Goal: Transaction & Acquisition: Purchase product/service

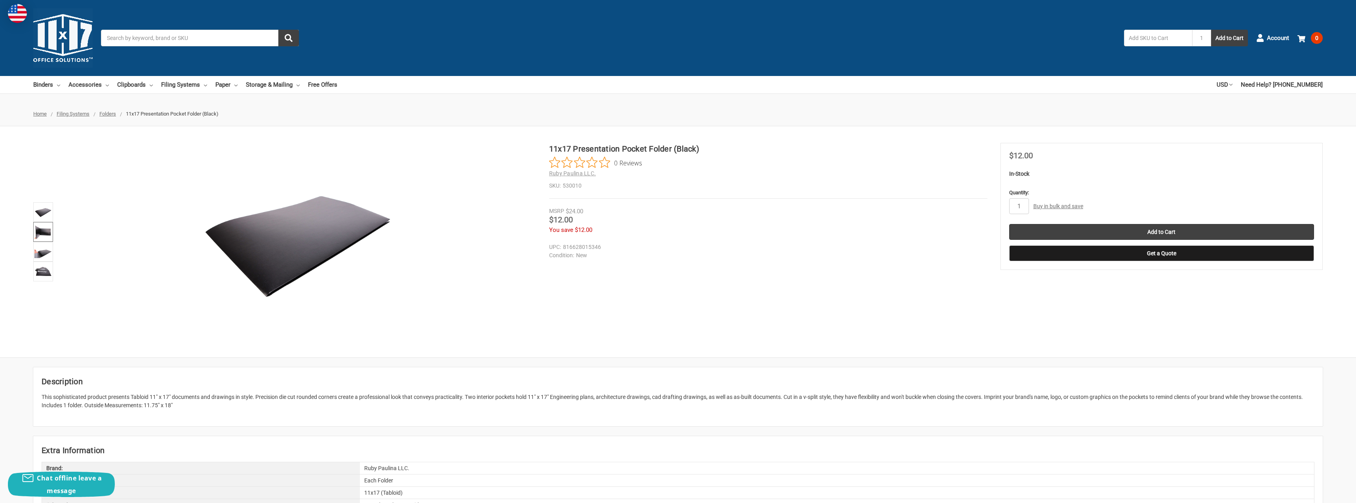
click at [38, 232] on img at bounding box center [42, 231] width 17 height 17
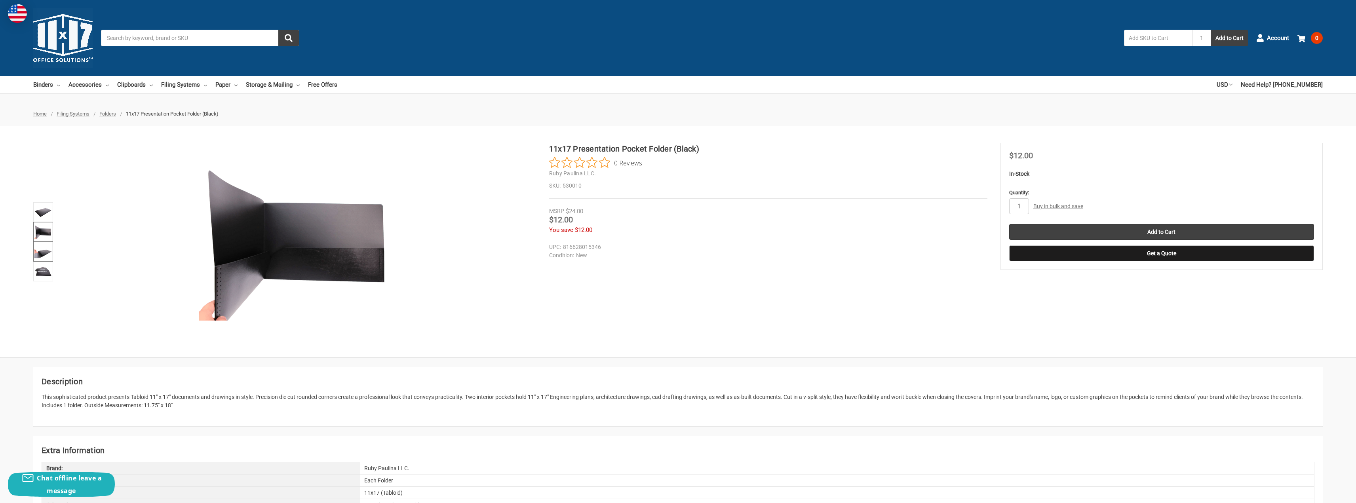
click at [41, 252] on img at bounding box center [42, 251] width 17 height 17
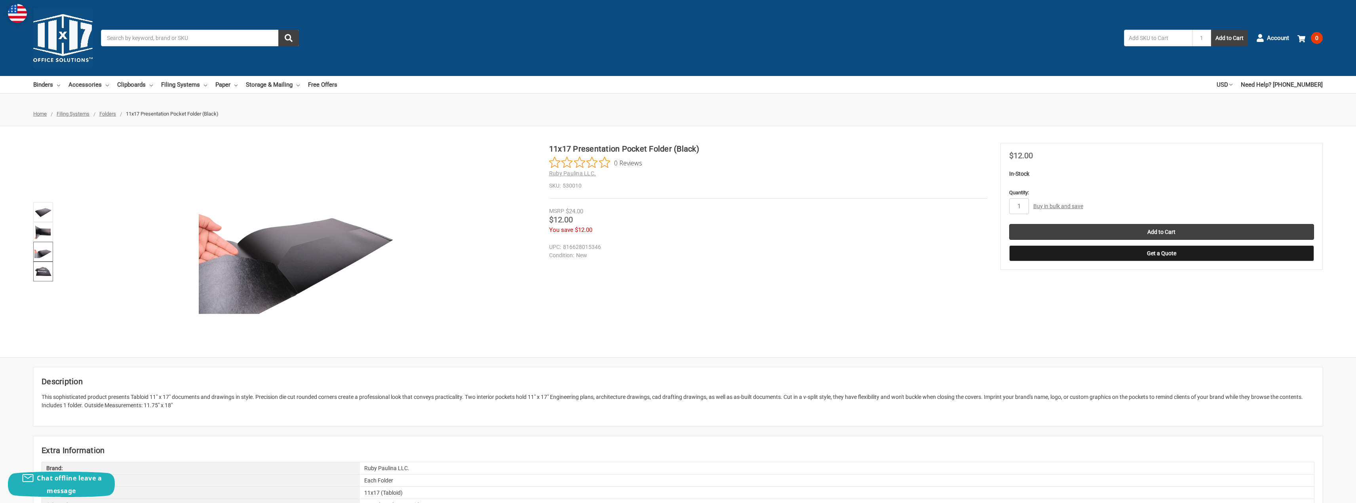
click at [46, 271] on img at bounding box center [42, 271] width 17 height 17
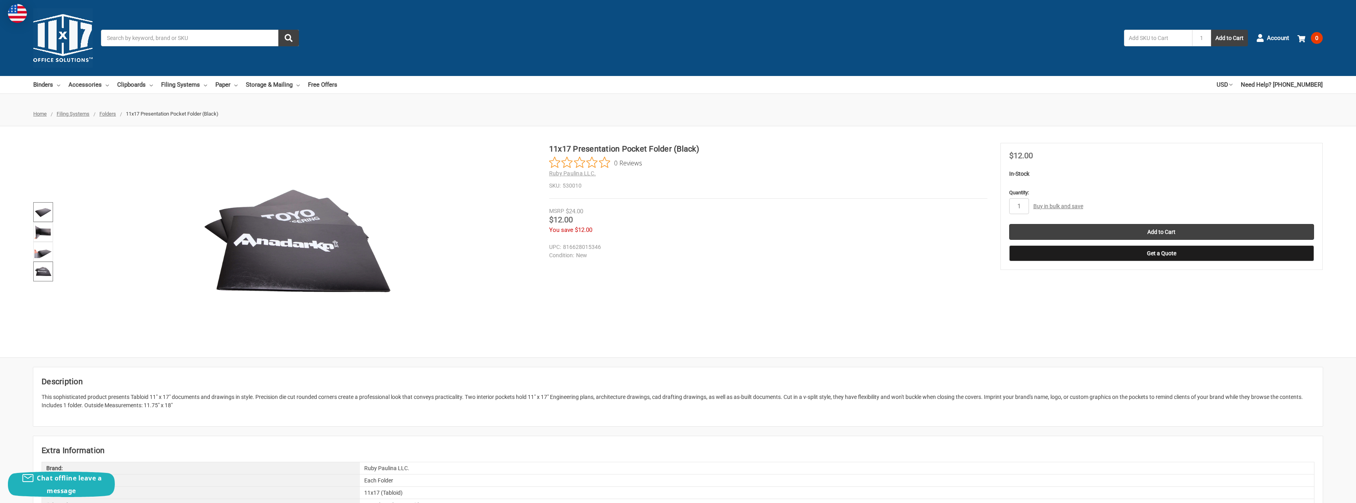
click at [44, 211] on img at bounding box center [42, 211] width 17 height 17
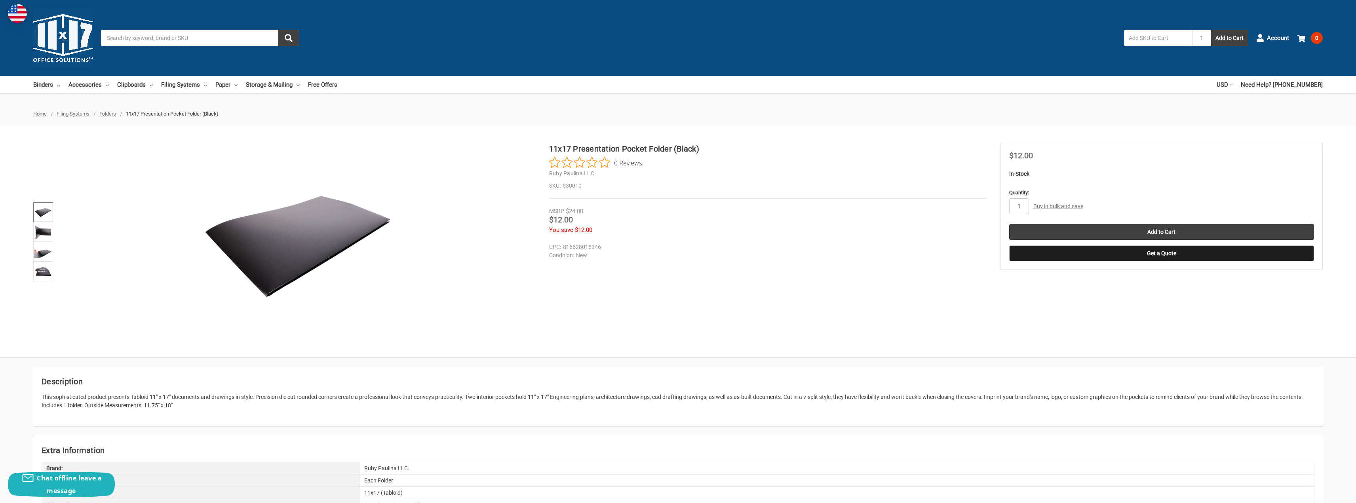
drag, startPoint x: 816, startPoint y: 380, endPoint x: 744, endPoint y: 144, distance: 247.0
drag, startPoint x: 796, startPoint y: 431, endPoint x: 782, endPoint y: 276, distance: 155.3
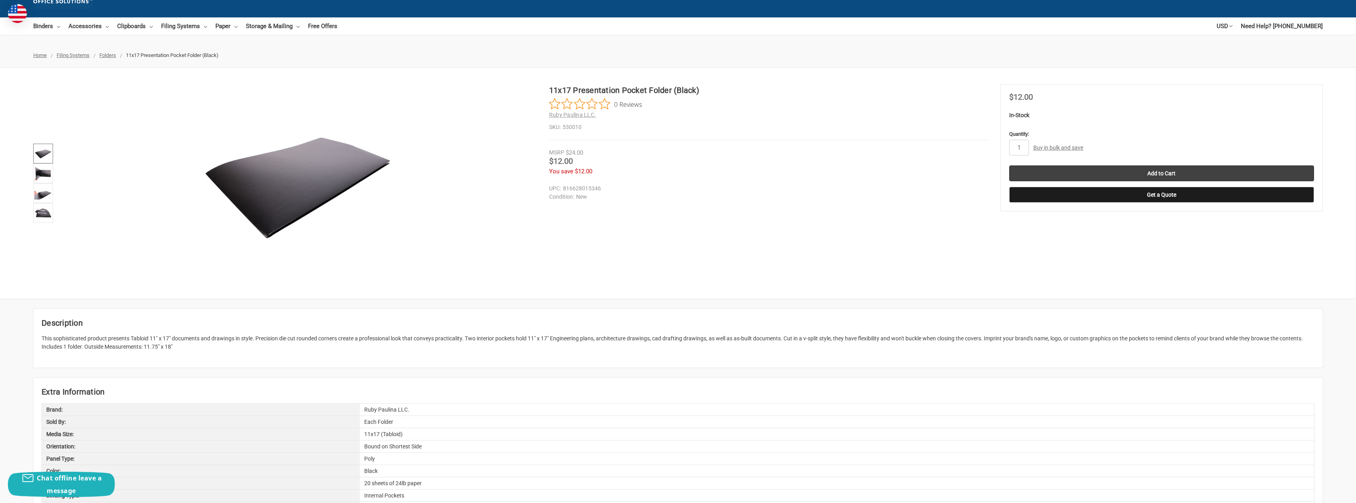
scroll to position [119, 0]
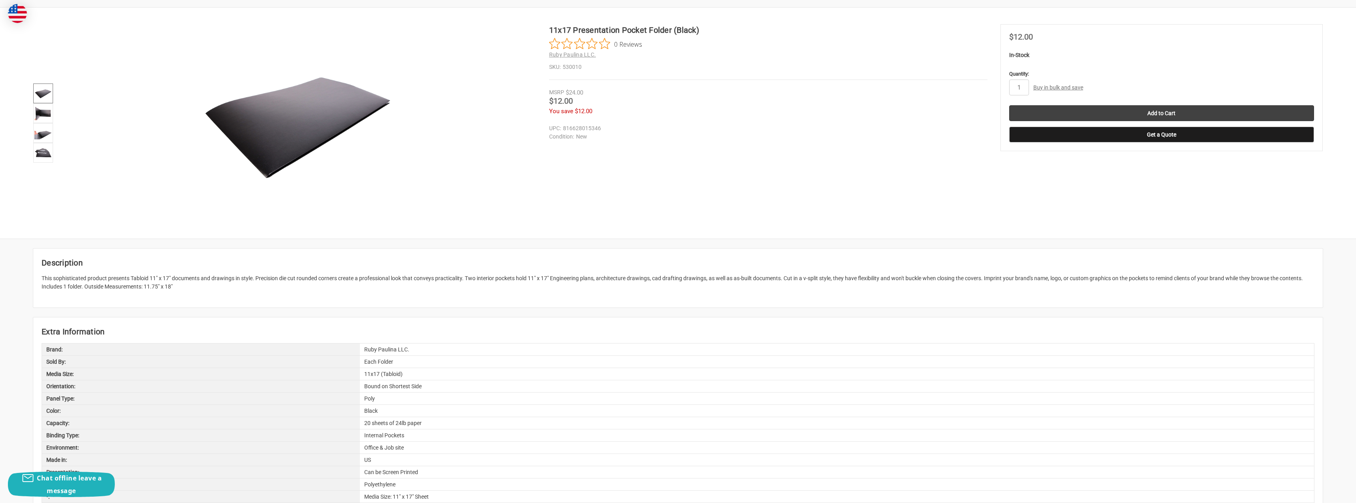
click at [1119, 281] on p "This sophisticated product presents Tabloid 11" x 17" documents and drawings in…" at bounding box center [678, 282] width 1272 height 17
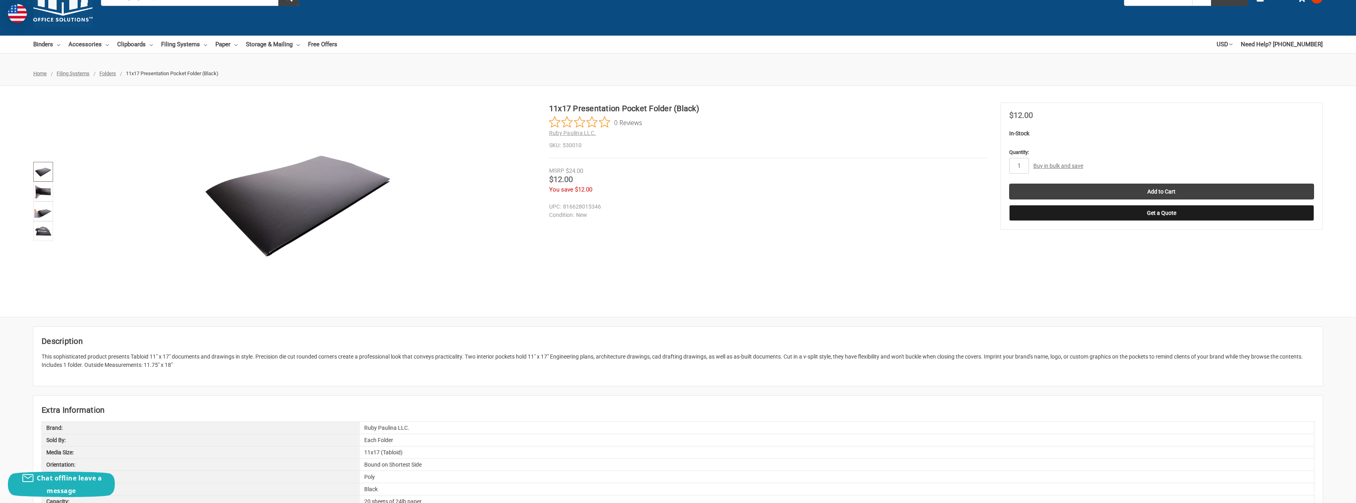
scroll to position [0, 0]
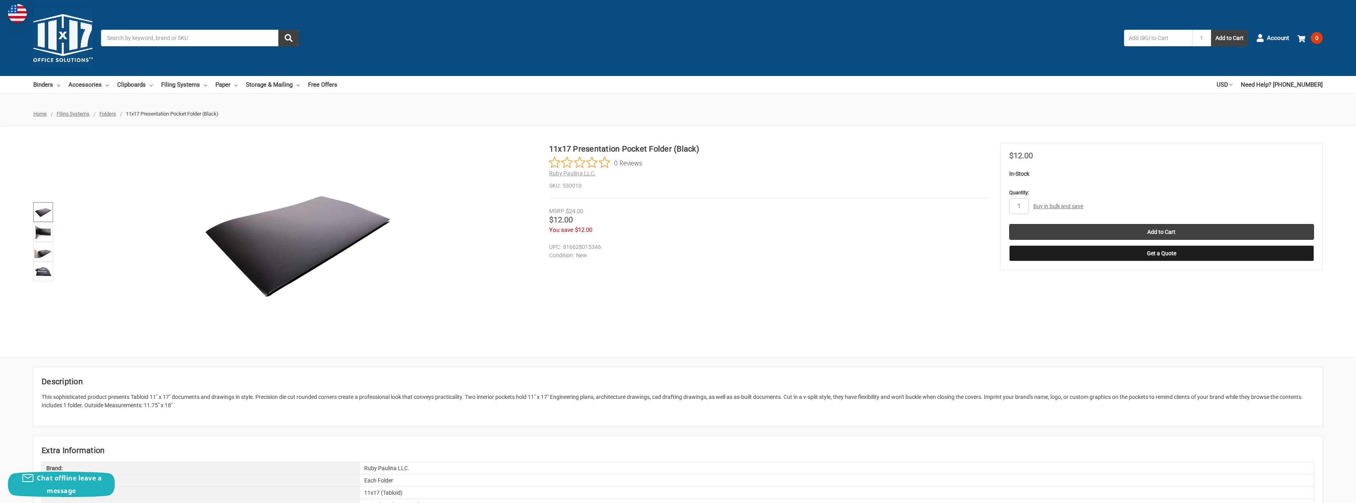
click at [1053, 204] on link "Buy in bulk and save" at bounding box center [1058, 206] width 50 height 6
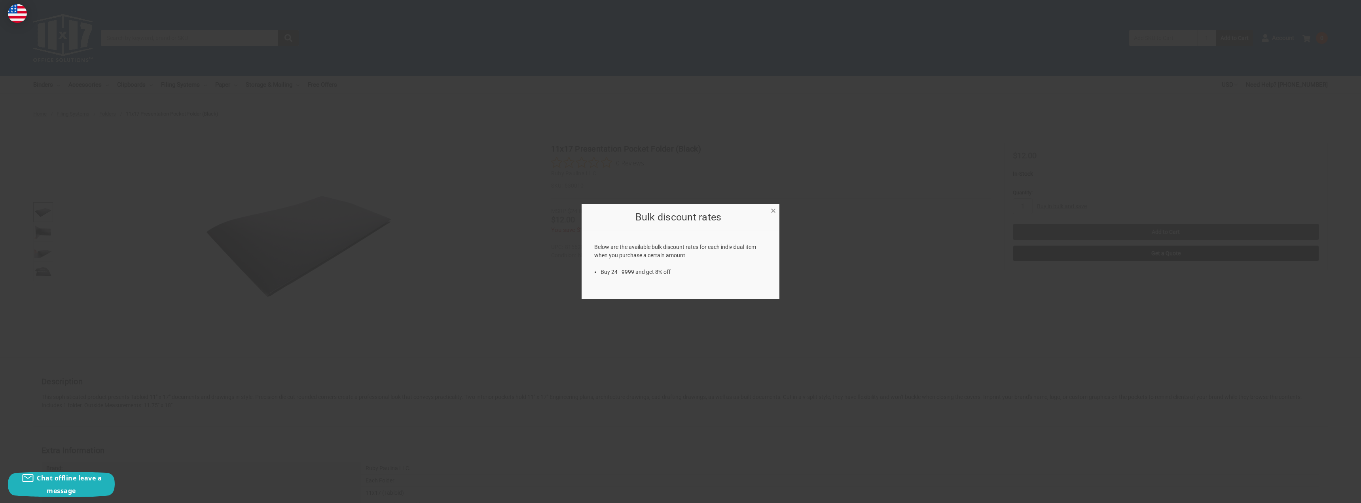
click at [775, 209] on span "×" at bounding box center [773, 210] width 5 height 11
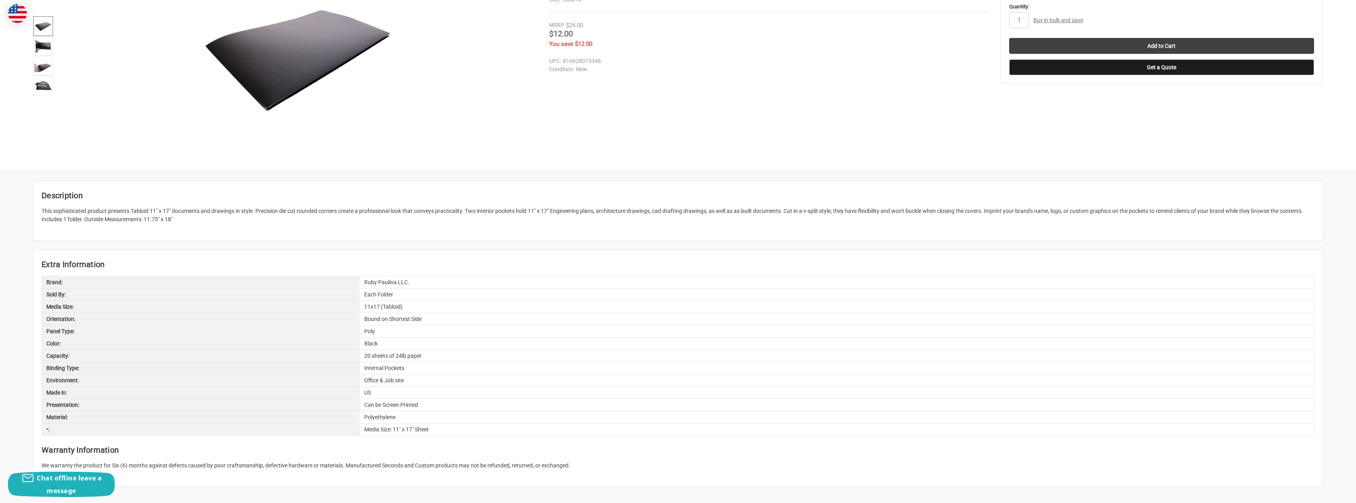
scroll to position [237, 0]
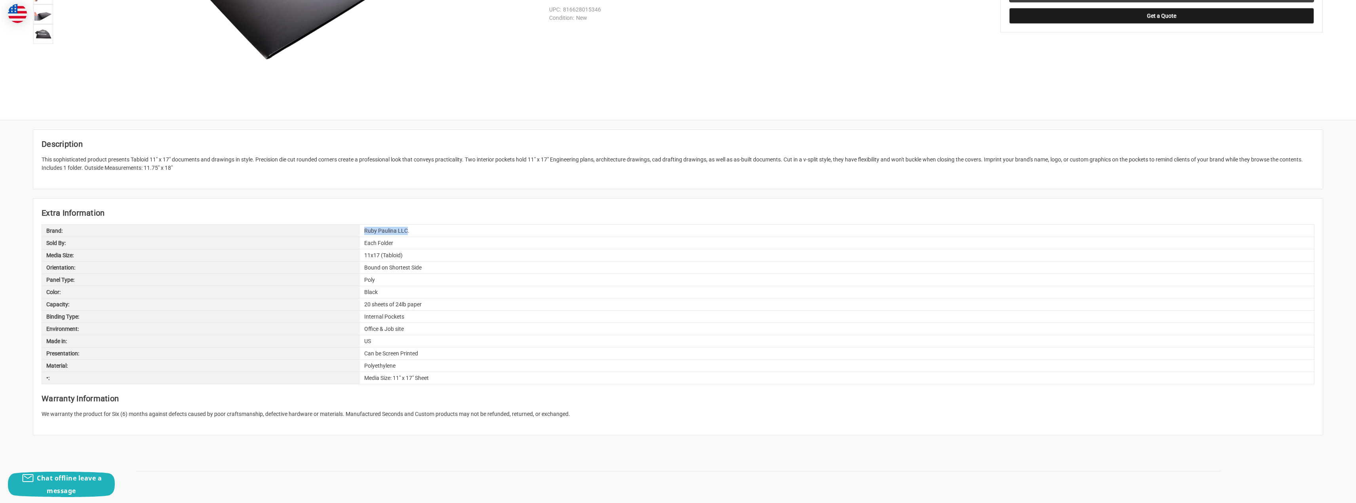
drag, startPoint x: 406, startPoint y: 230, endPoint x: 363, endPoint y: 228, distance: 44.0
click at [363, 228] on div "Ruby Paulina LLC." at bounding box center [837, 231] width 954 height 12
copy div "Ruby Paulina LLC"
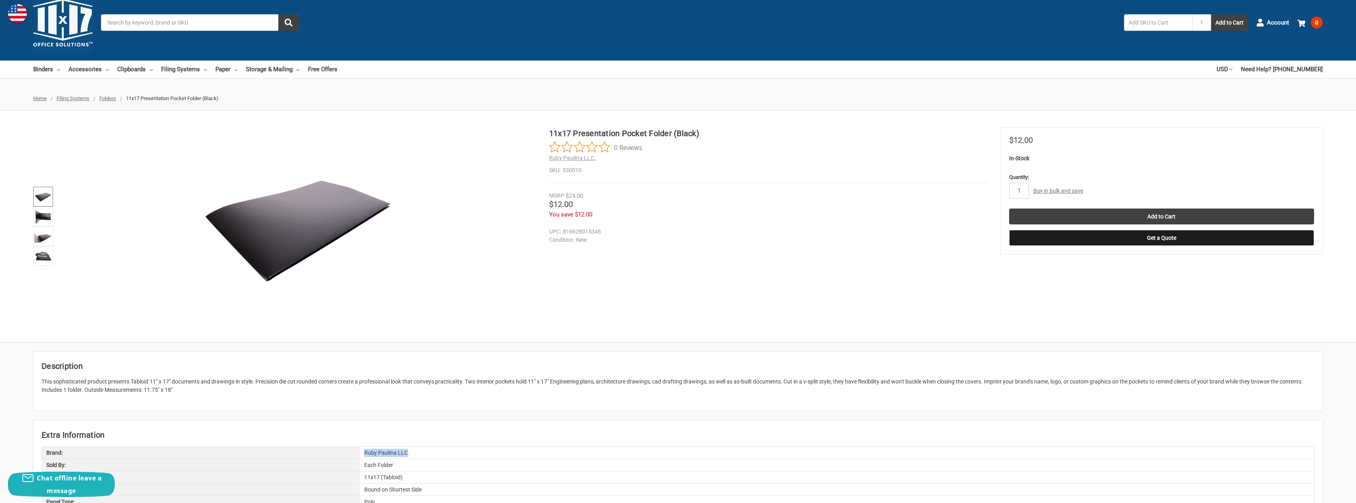
scroll to position [0, 0]
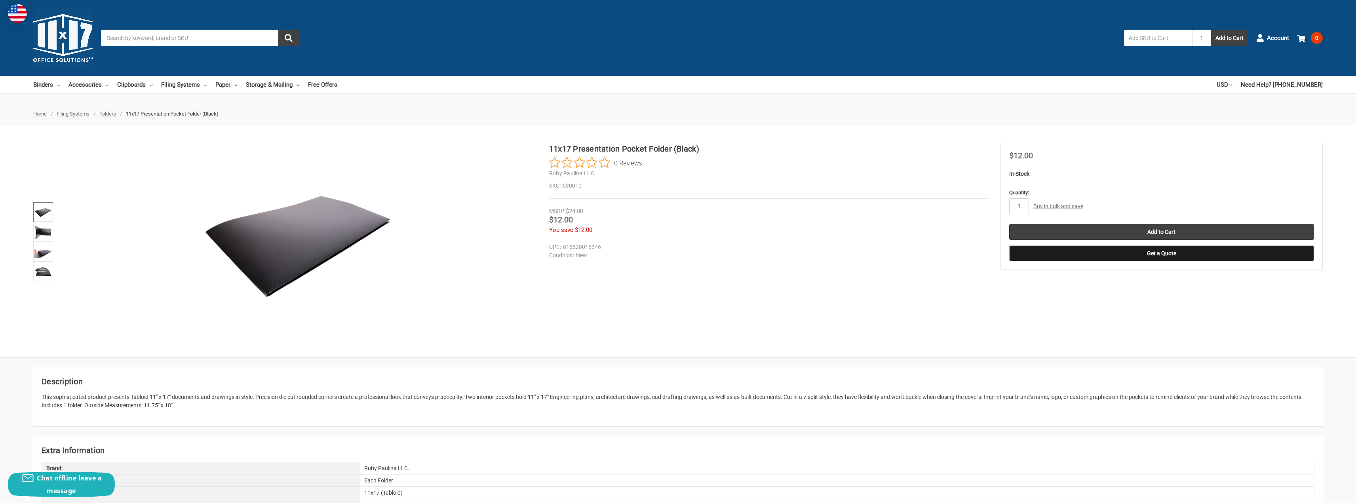
click at [621, 146] on h1 "11x17 Presentation Pocket Folder (Black)" at bounding box center [768, 149] width 438 height 12
click at [45, 268] on img at bounding box center [42, 271] width 17 height 17
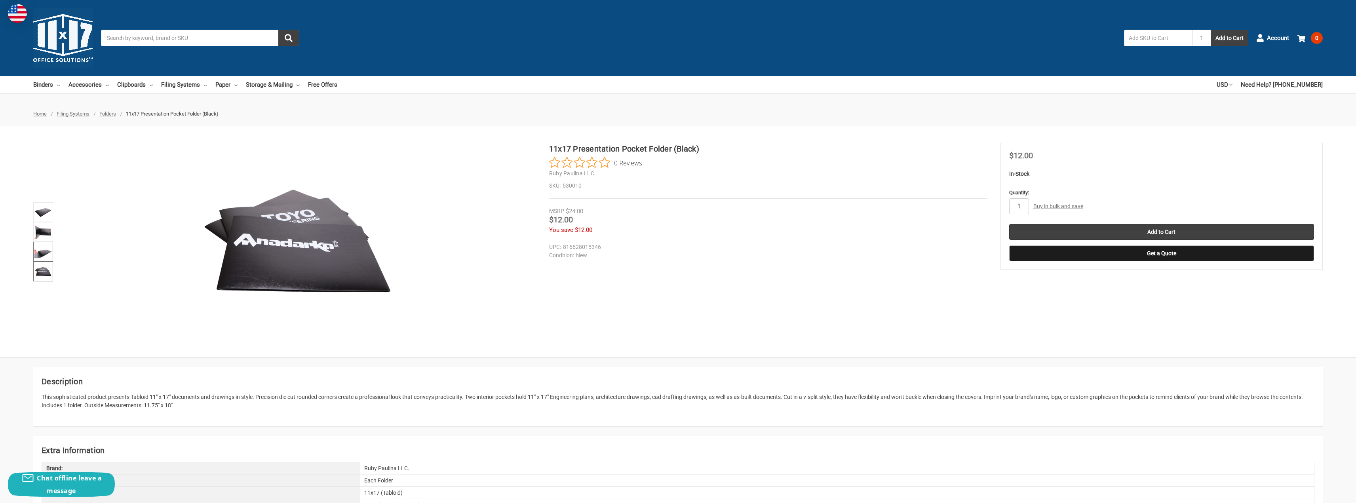
click at [44, 256] on img at bounding box center [42, 251] width 17 height 17
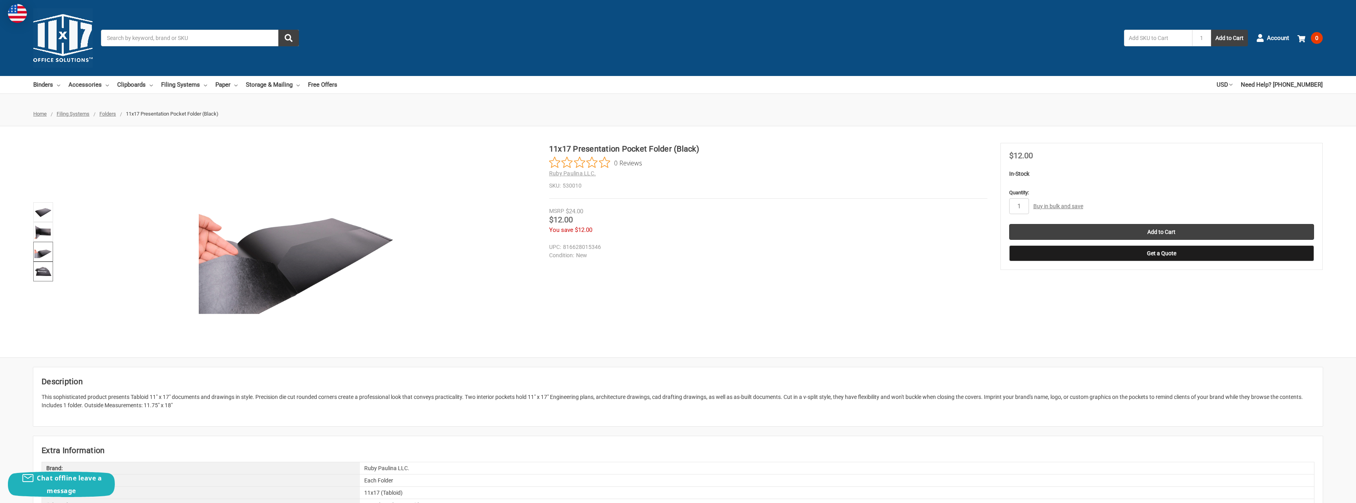
click at [42, 272] on img at bounding box center [42, 271] width 17 height 17
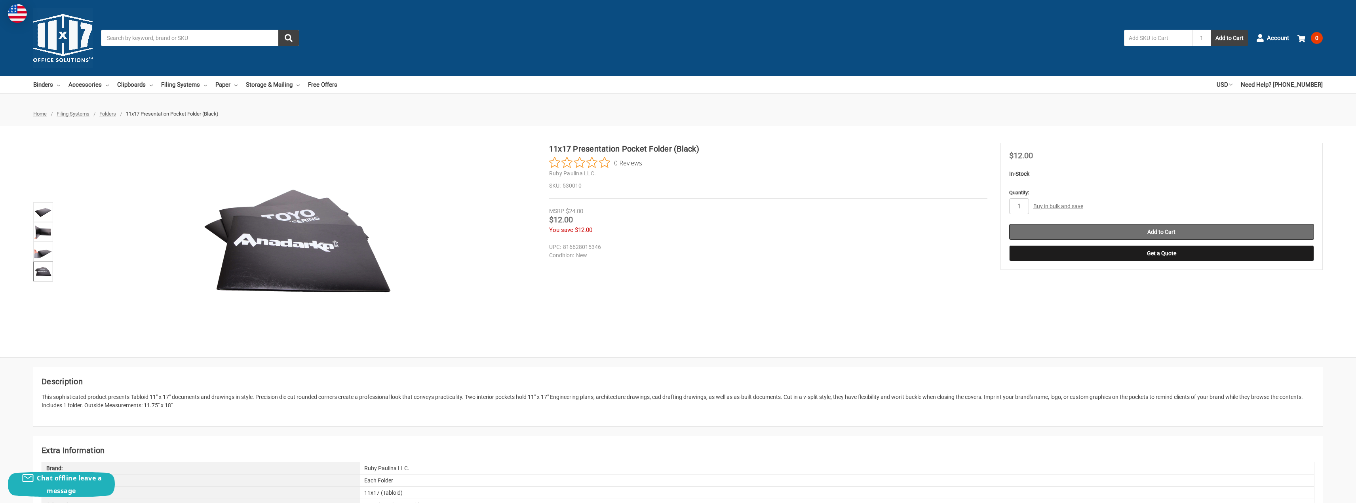
click at [1178, 234] on input "Add to Cart" at bounding box center [1161, 232] width 305 height 16
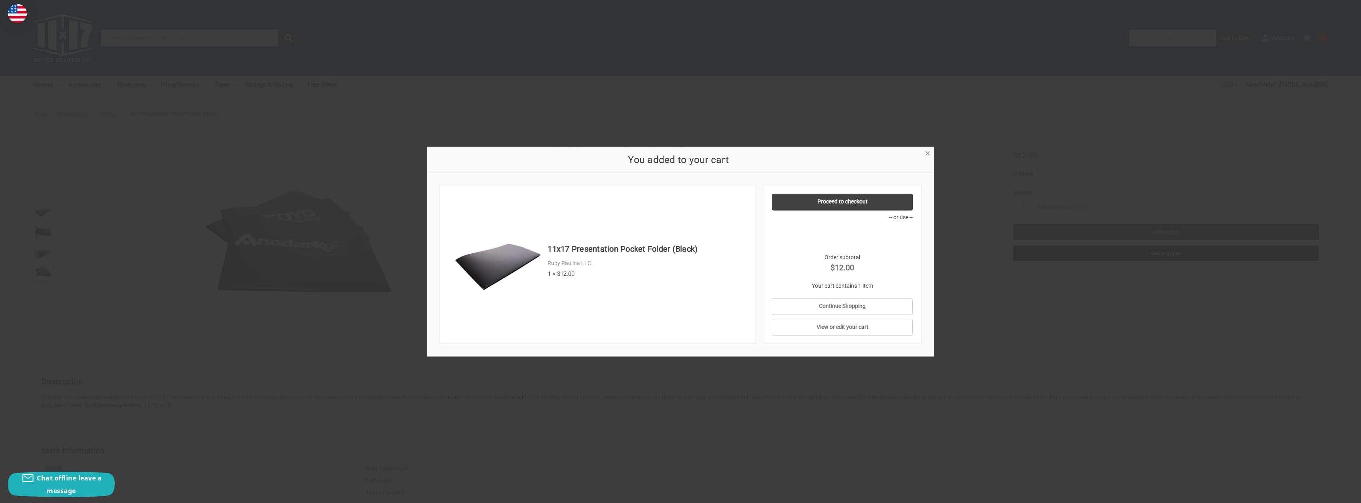
click at [928, 151] on span "×" at bounding box center [927, 153] width 5 height 11
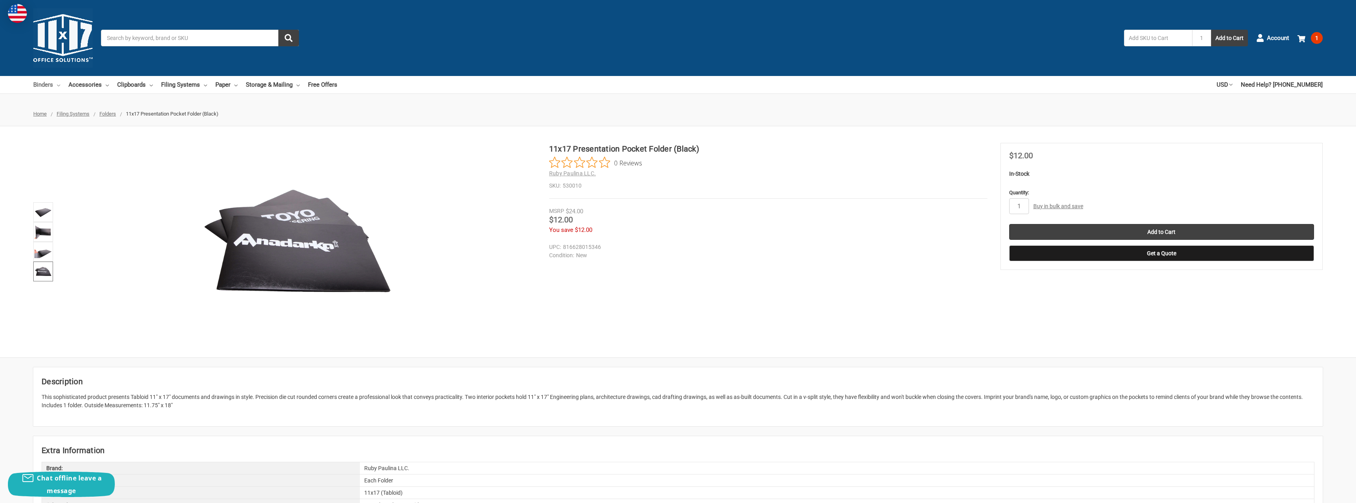
click at [47, 85] on link "Binders" at bounding box center [46, 84] width 27 height 17
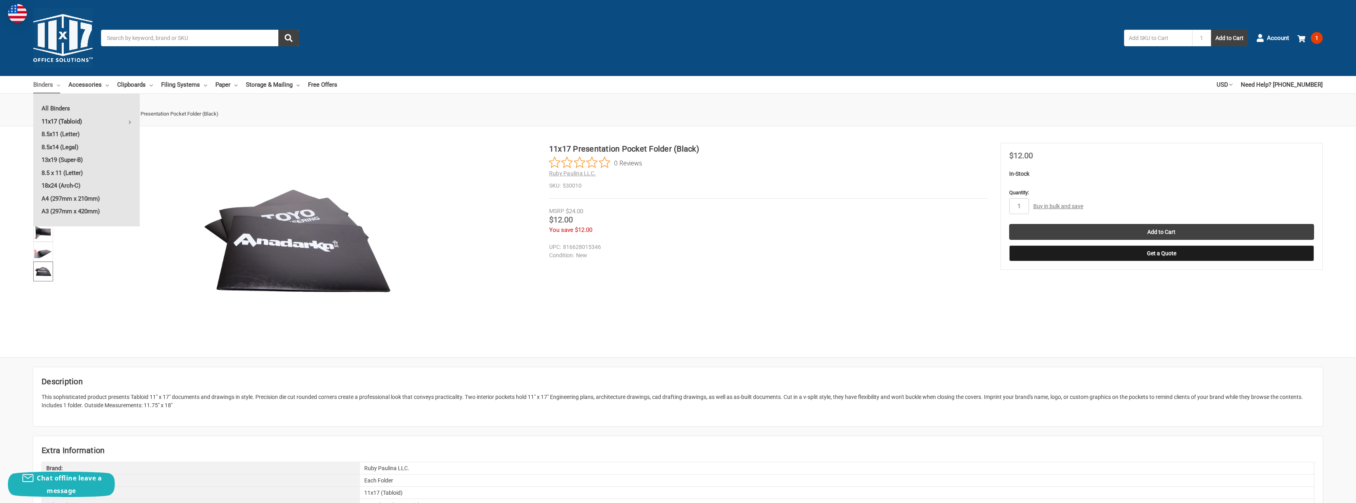
click at [79, 119] on link "11x17 (Tabloid)" at bounding box center [86, 121] width 106 height 13
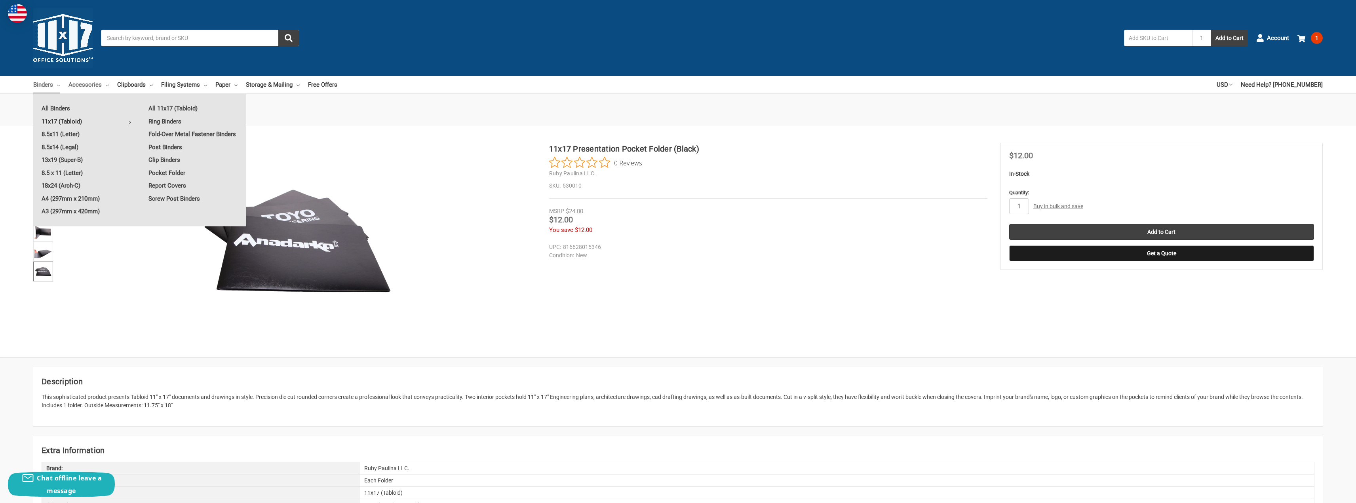
click at [78, 82] on link "Accessories" at bounding box center [88, 84] width 40 height 17
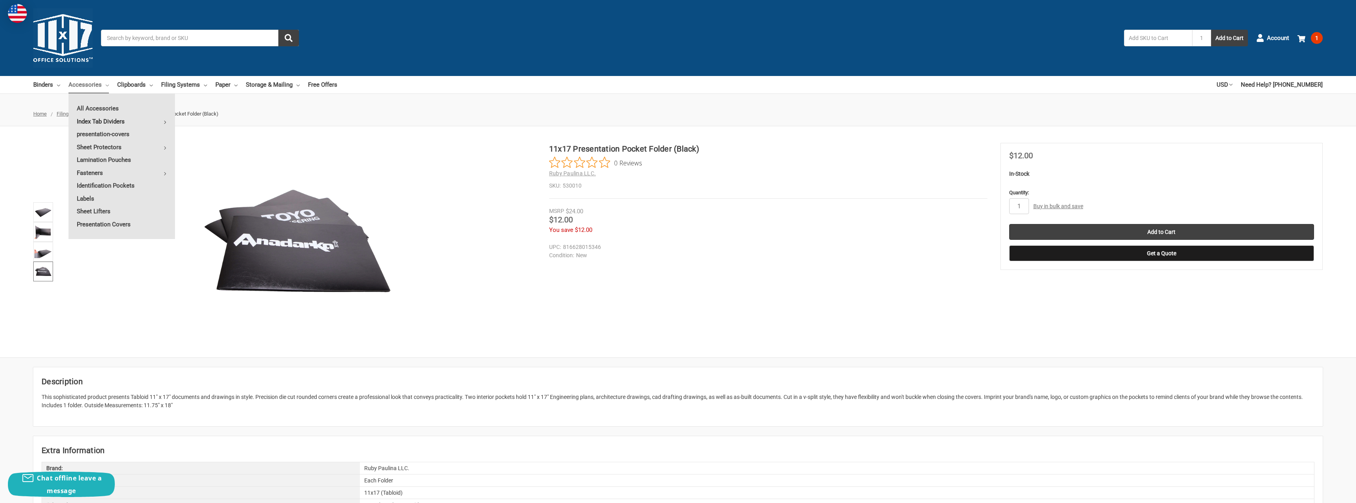
click at [95, 120] on link "Index Tab Dividers" at bounding box center [121, 121] width 106 height 13
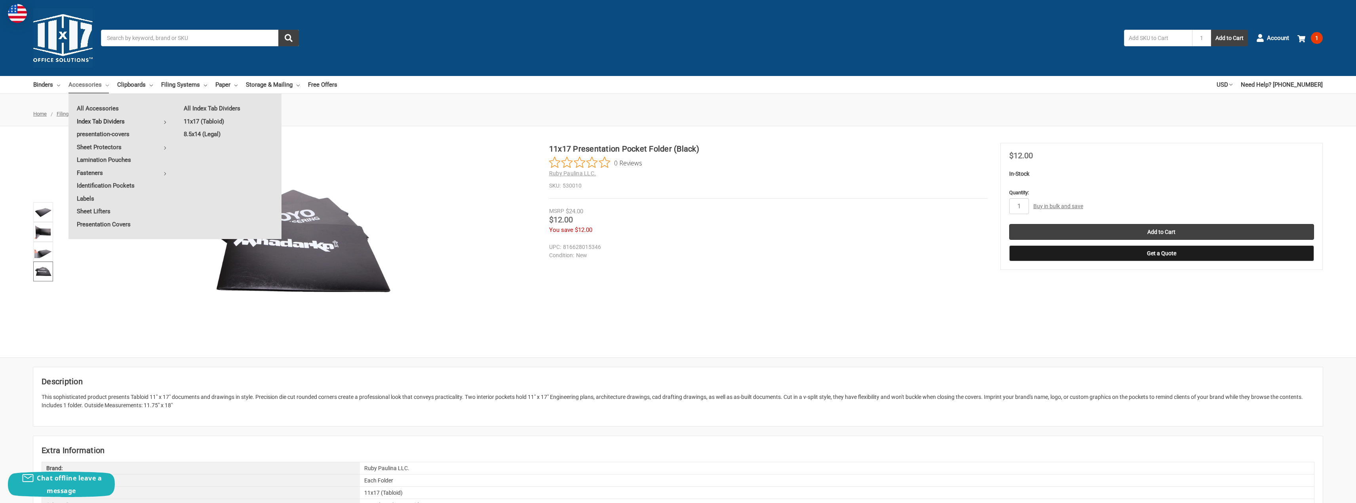
click at [95, 120] on link "Index Tab Dividers" at bounding box center [121, 121] width 106 height 13
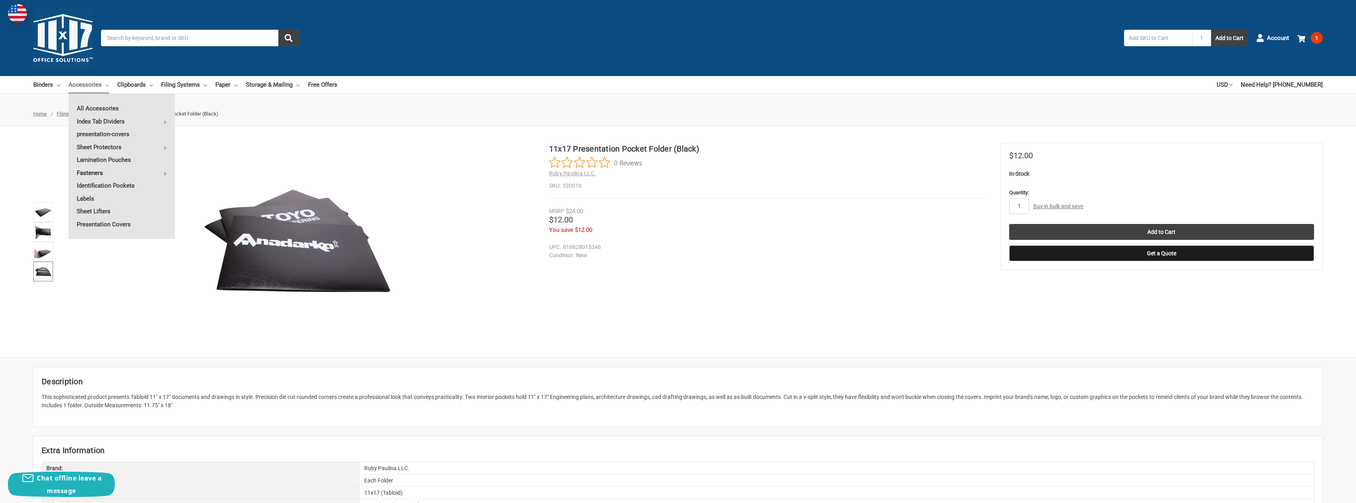
click at [92, 173] on link "Fasteners" at bounding box center [121, 173] width 106 height 13
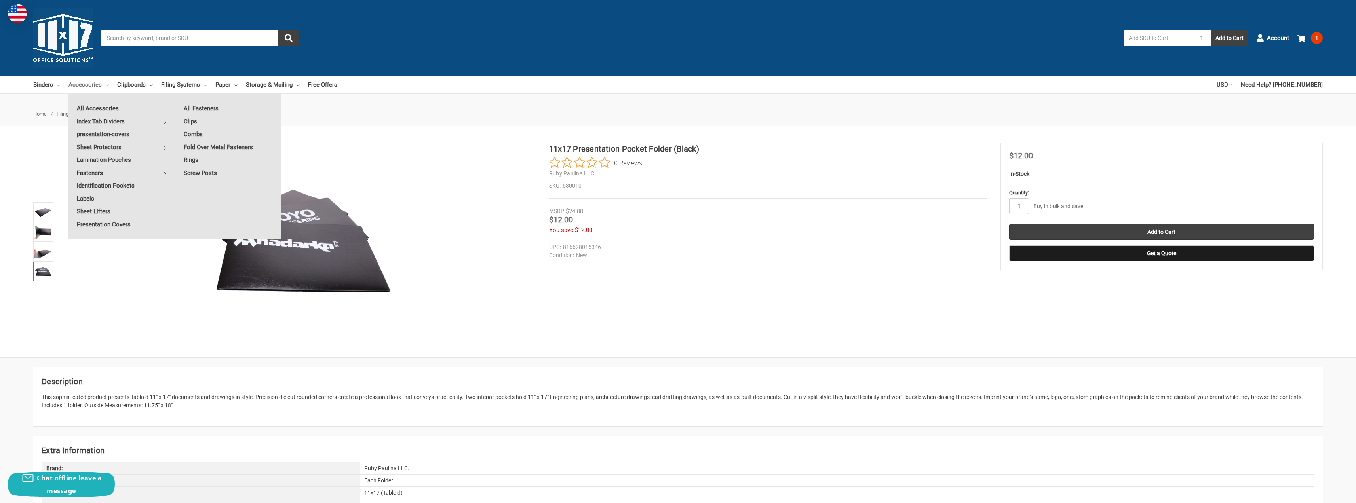
click at [92, 173] on link "Fasteners" at bounding box center [121, 173] width 106 height 13
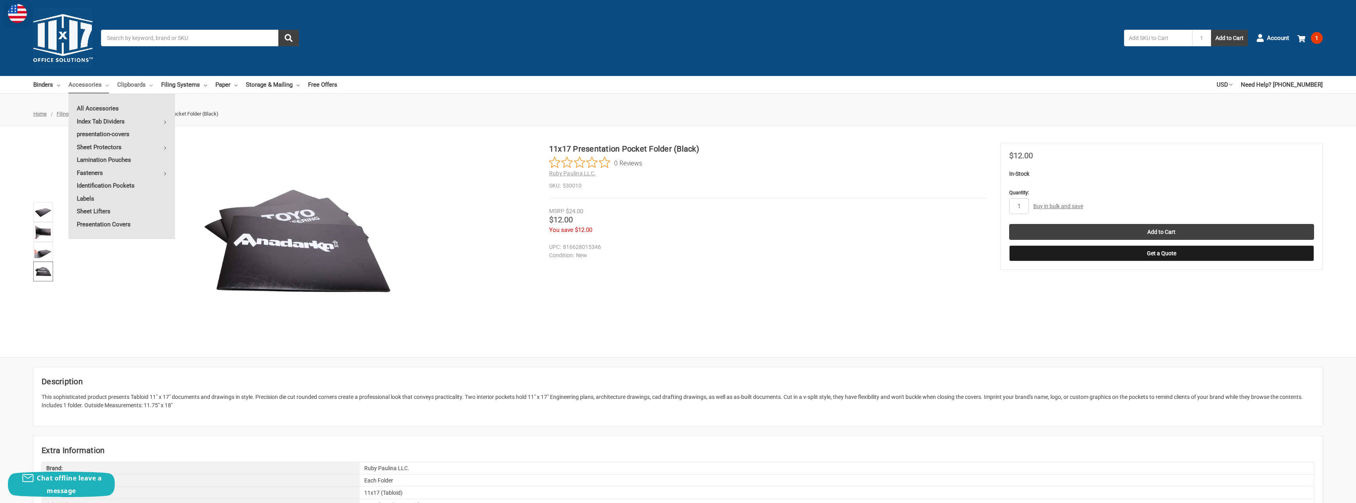
click at [127, 87] on link "Clipboards" at bounding box center [135, 84] width 36 height 17
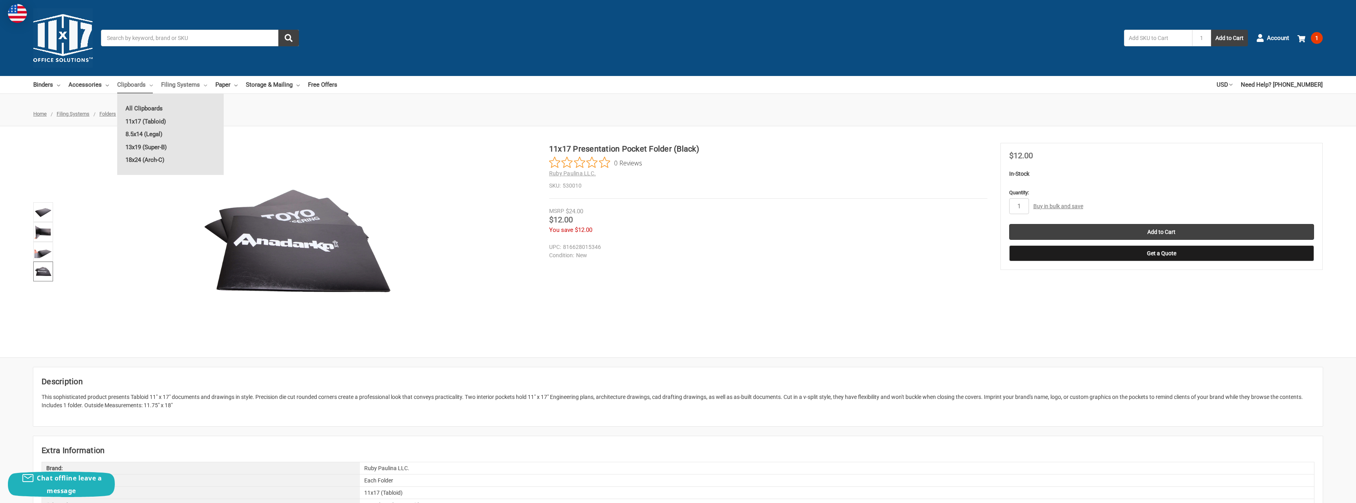
click at [174, 82] on link "Filing Systems" at bounding box center [184, 84] width 46 height 17
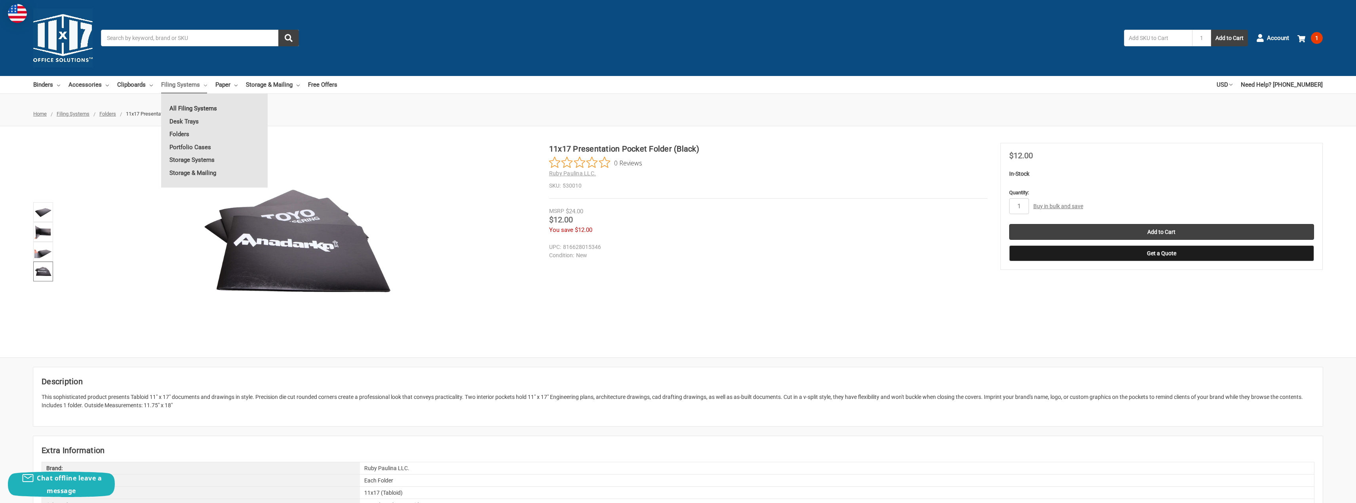
click at [188, 107] on link "All Filing Systems" at bounding box center [214, 108] width 106 height 13
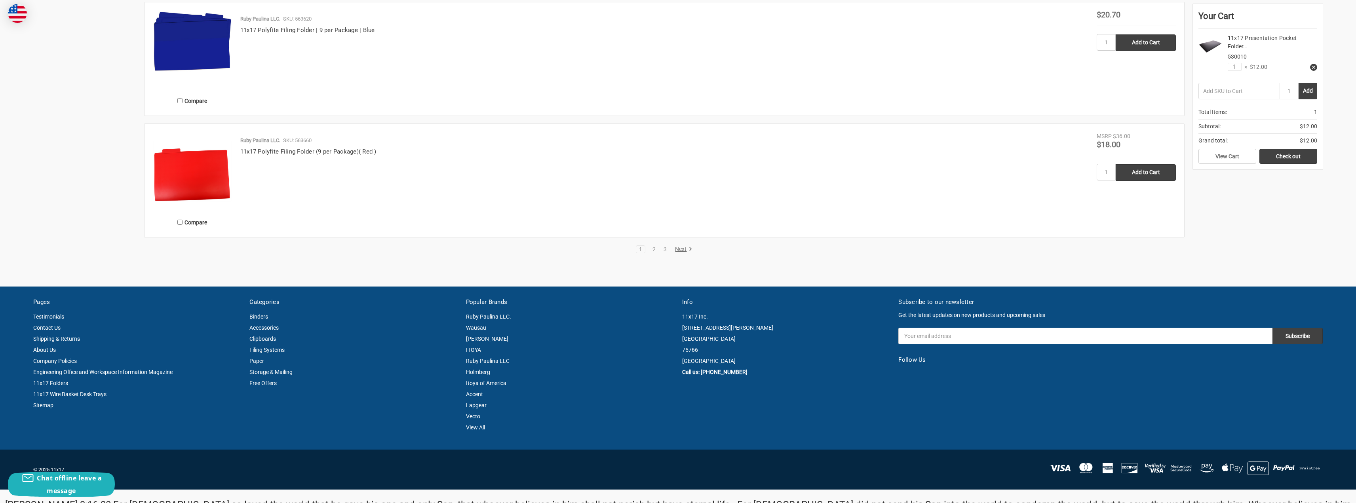
scroll to position [1515, 0]
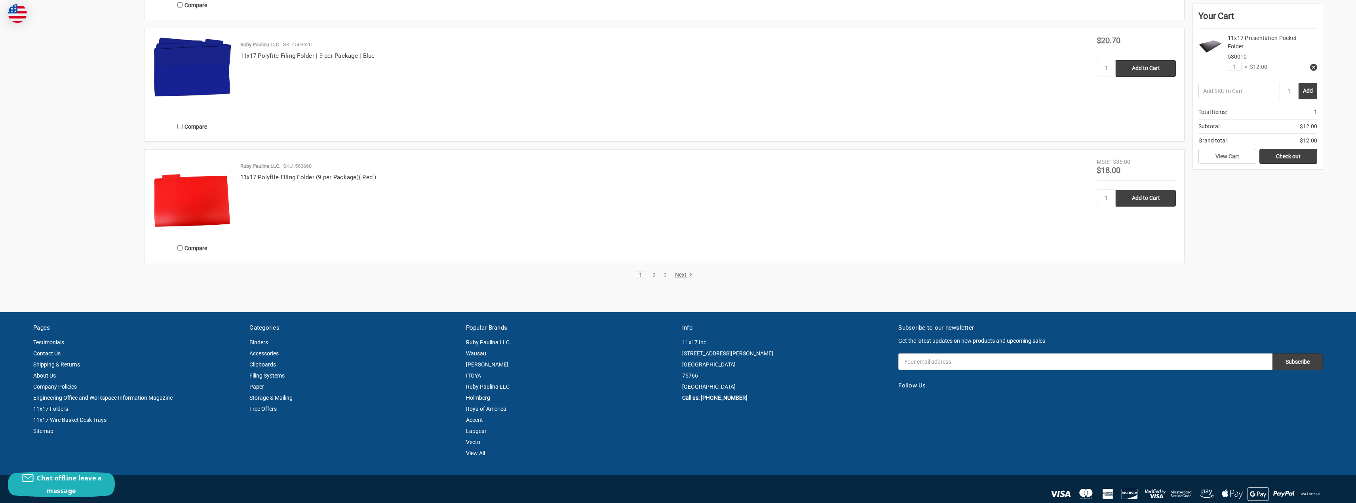
click at [652, 274] on link "2" at bounding box center [653, 275] width 9 height 6
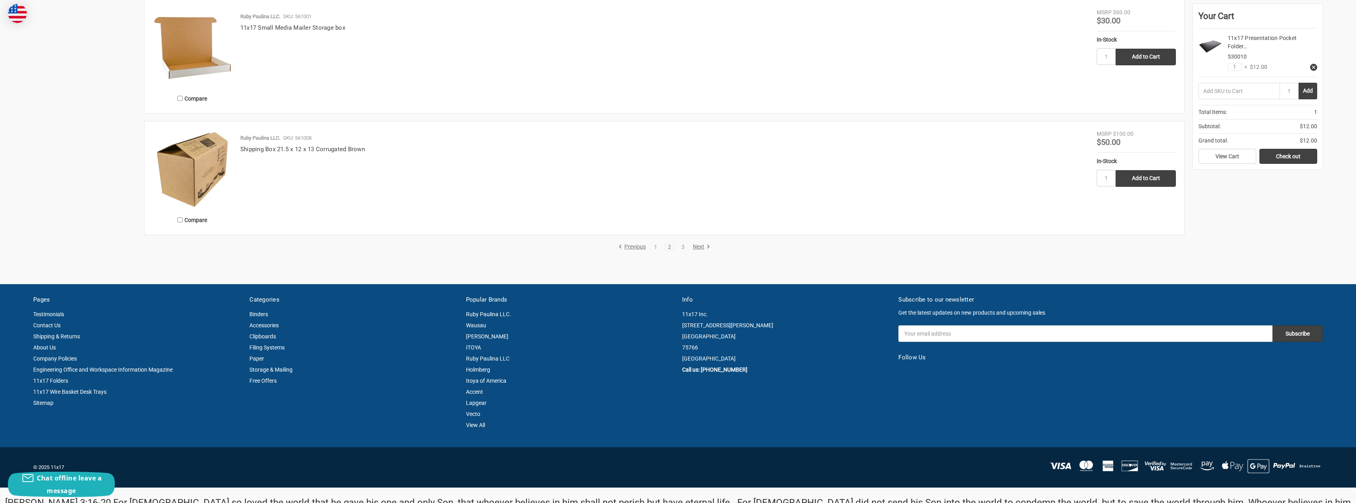
scroll to position [1544, 0]
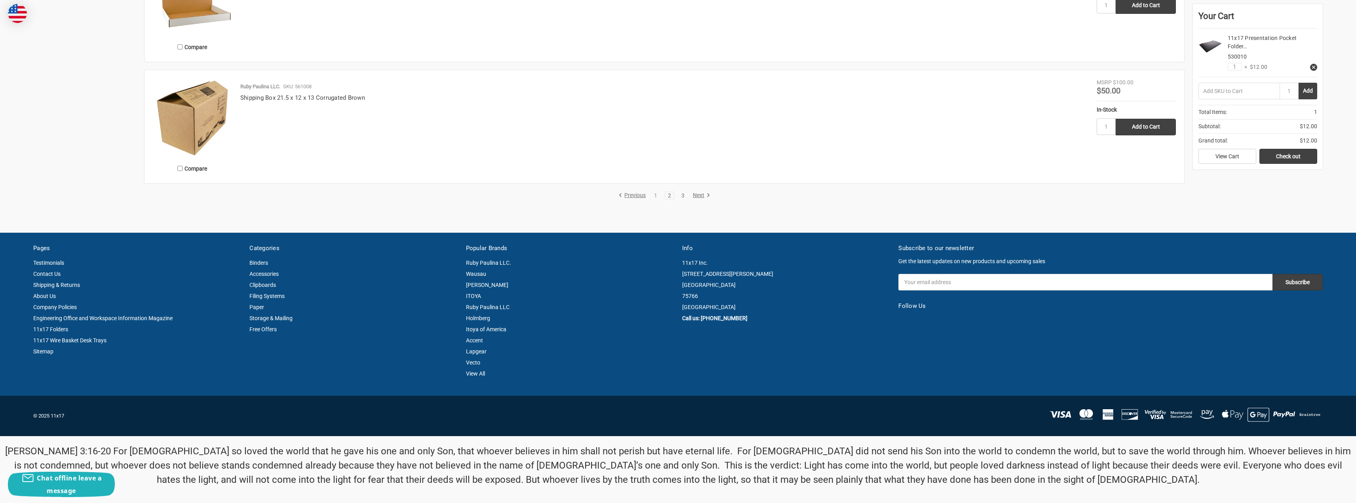
click at [682, 195] on link "3" at bounding box center [682, 196] width 9 height 6
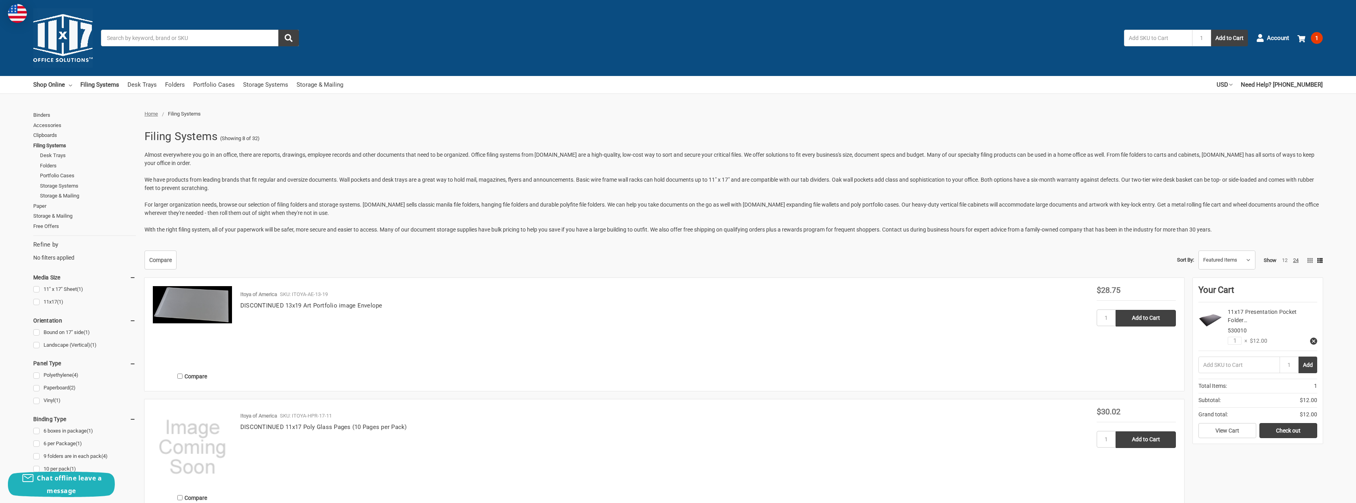
drag, startPoint x: 502, startPoint y: 297, endPoint x: 465, endPoint y: 125, distance: 176.4
click at [41, 206] on link "Paper" at bounding box center [84, 206] width 103 height 10
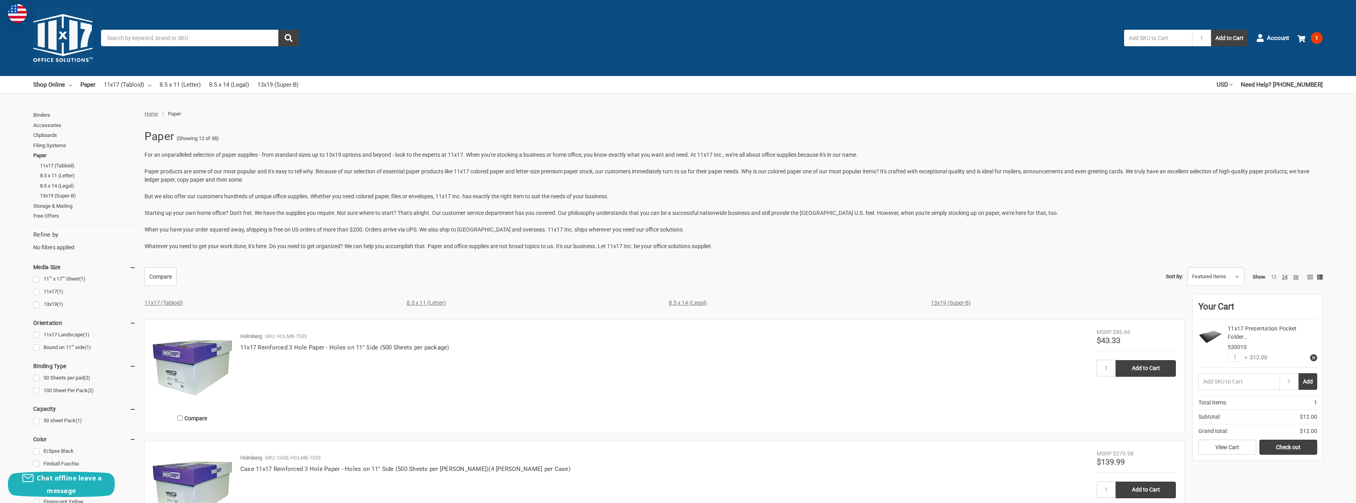
drag, startPoint x: 393, startPoint y: 300, endPoint x: 375, endPoint y: 77, distance: 224.4
click at [49, 85] on link "Shop Online" at bounding box center [52, 84] width 39 height 17
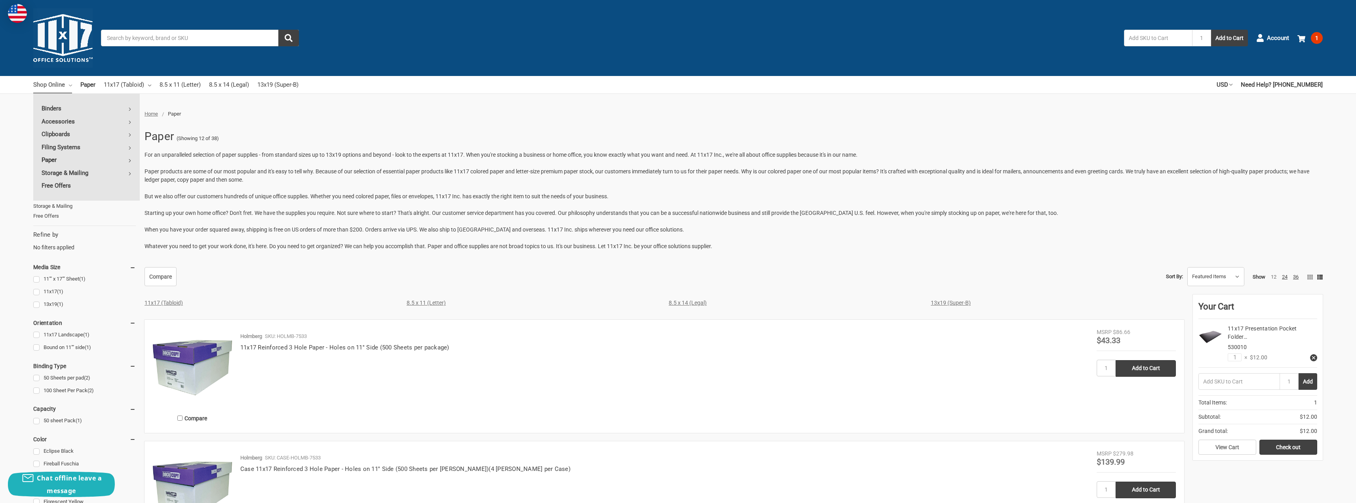
click at [48, 159] on link "Paper" at bounding box center [86, 160] width 106 height 13
click at [57, 173] on link "Storage & Mailing" at bounding box center [86, 173] width 106 height 13
click at [156, 148] on link "Envelopes" at bounding box center [193, 147] width 106 height 13
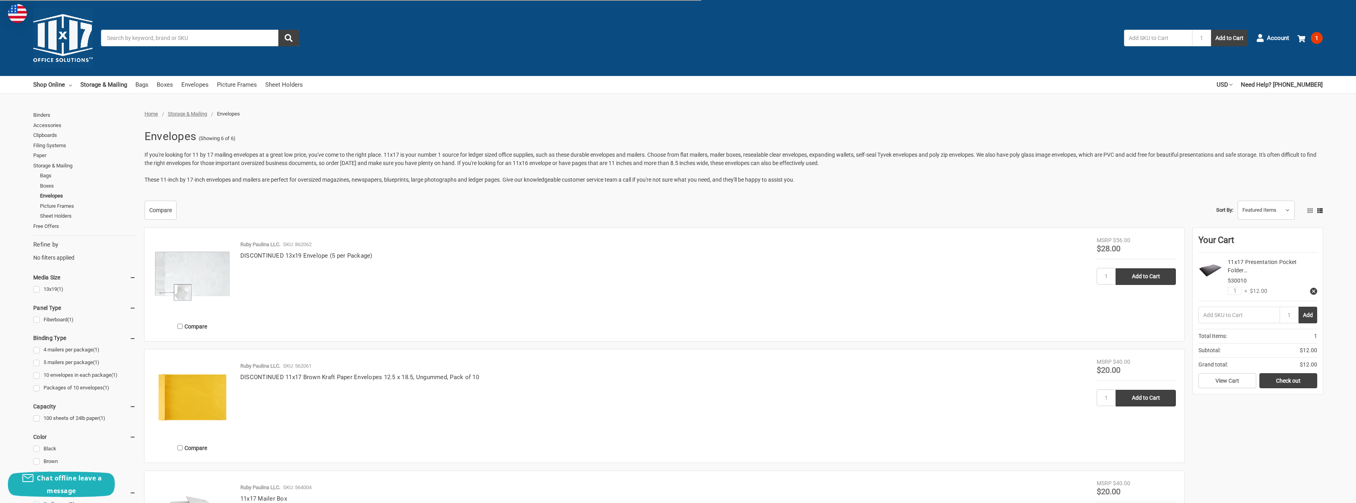
drag, startPoint x: 792, startPoint y: 120, endPoint x: 777, endPoint y: 74, distance: 48.6
click at [602, 111] on ul "Home Storage & Mailing Envelopes" at bounding box center [666, 114] width 1052 height 8
